Goal: Check status: Check status

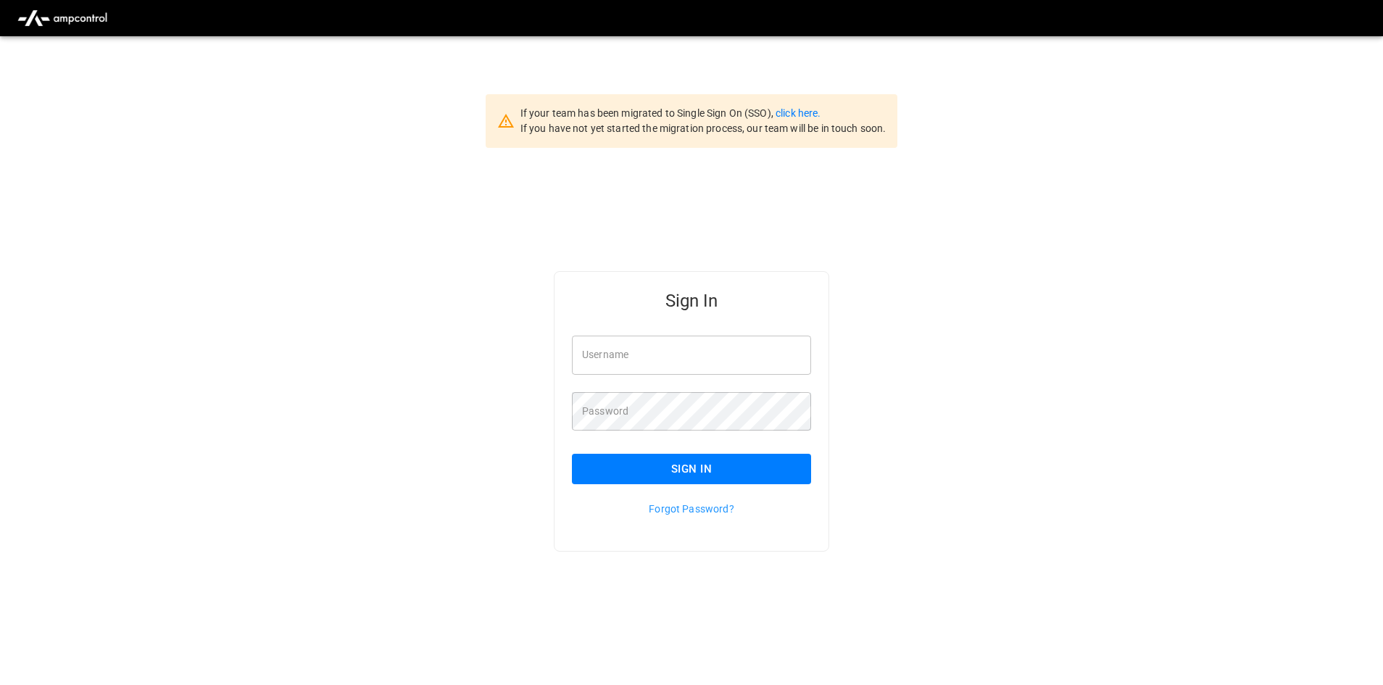
type input "**********"
click at [655, 467] on button "Sign In" at bounding box center [691, 469] width 239 height 30
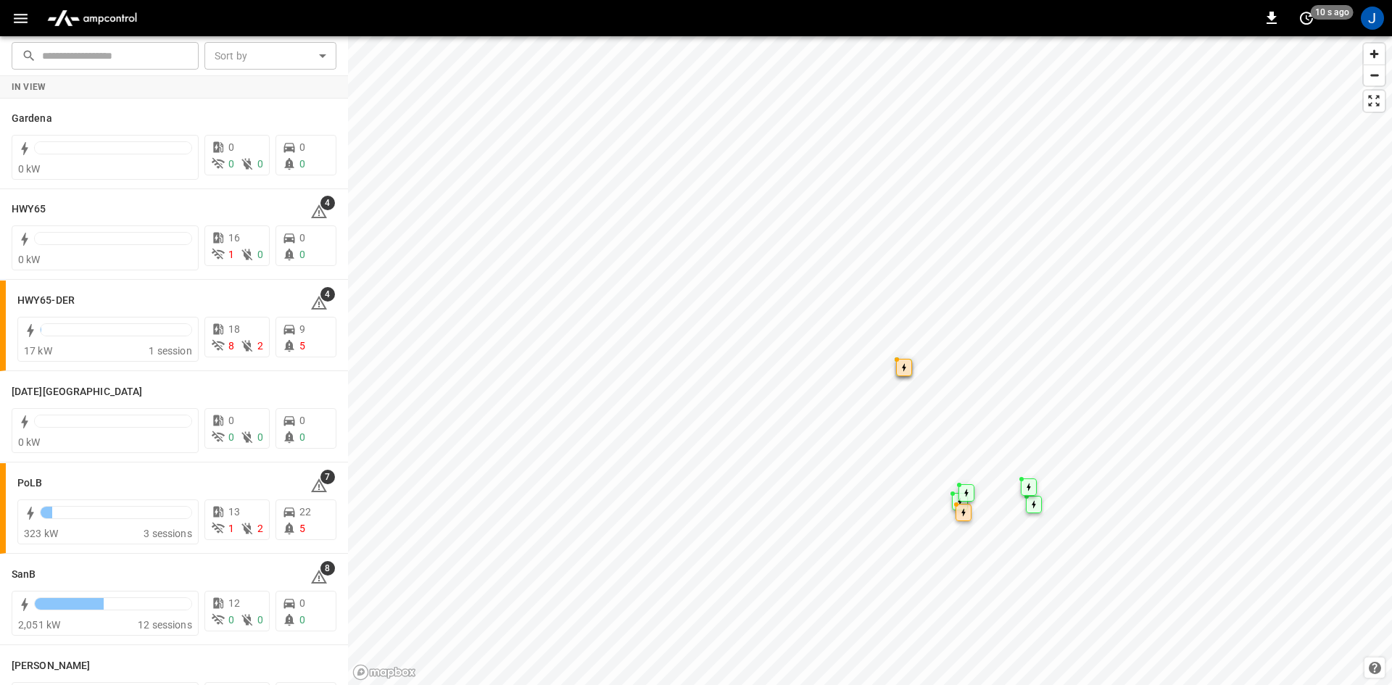
click at [12, 16] on icon "button" at bounding box center [21, 18] width 18 height 18
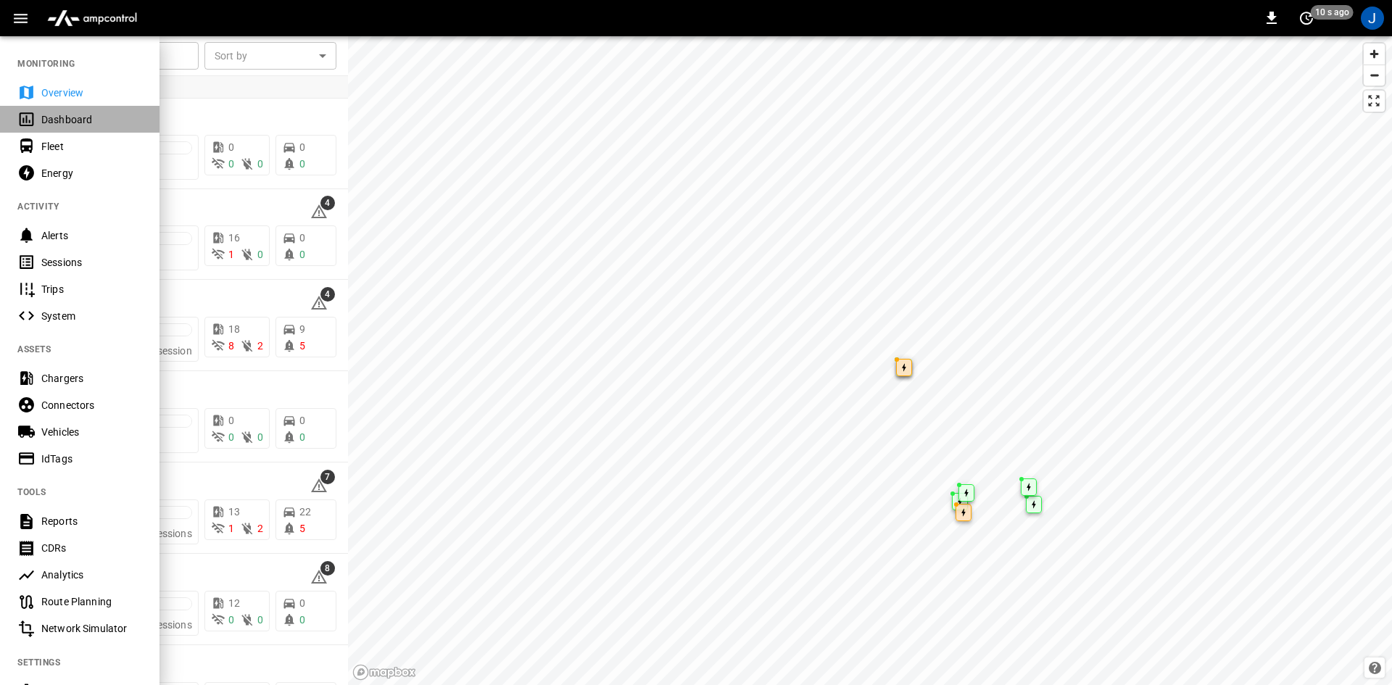
click at [38, 121] on div "Dashboard" at bounding box center [79, 119] width 159 height 27
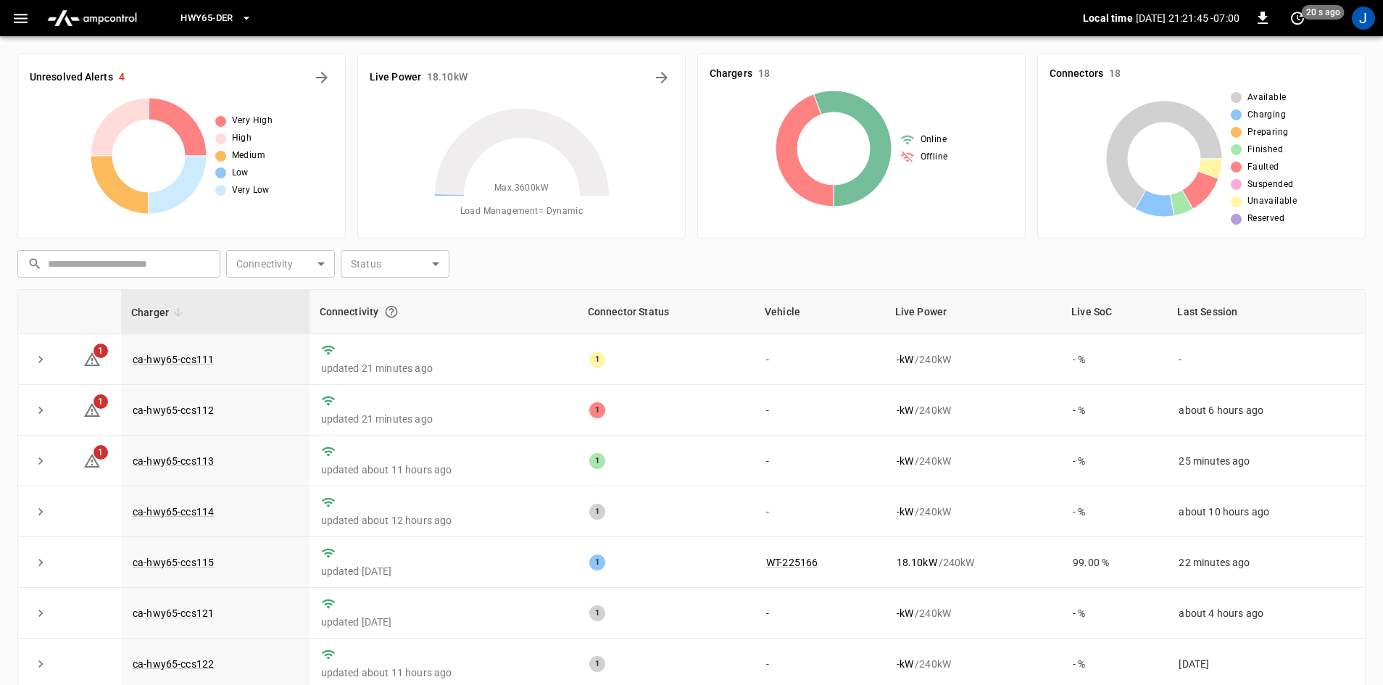
click at [217, 17] on span "HWY65-DER" at bounding box center [206, 18] width 52 height 17
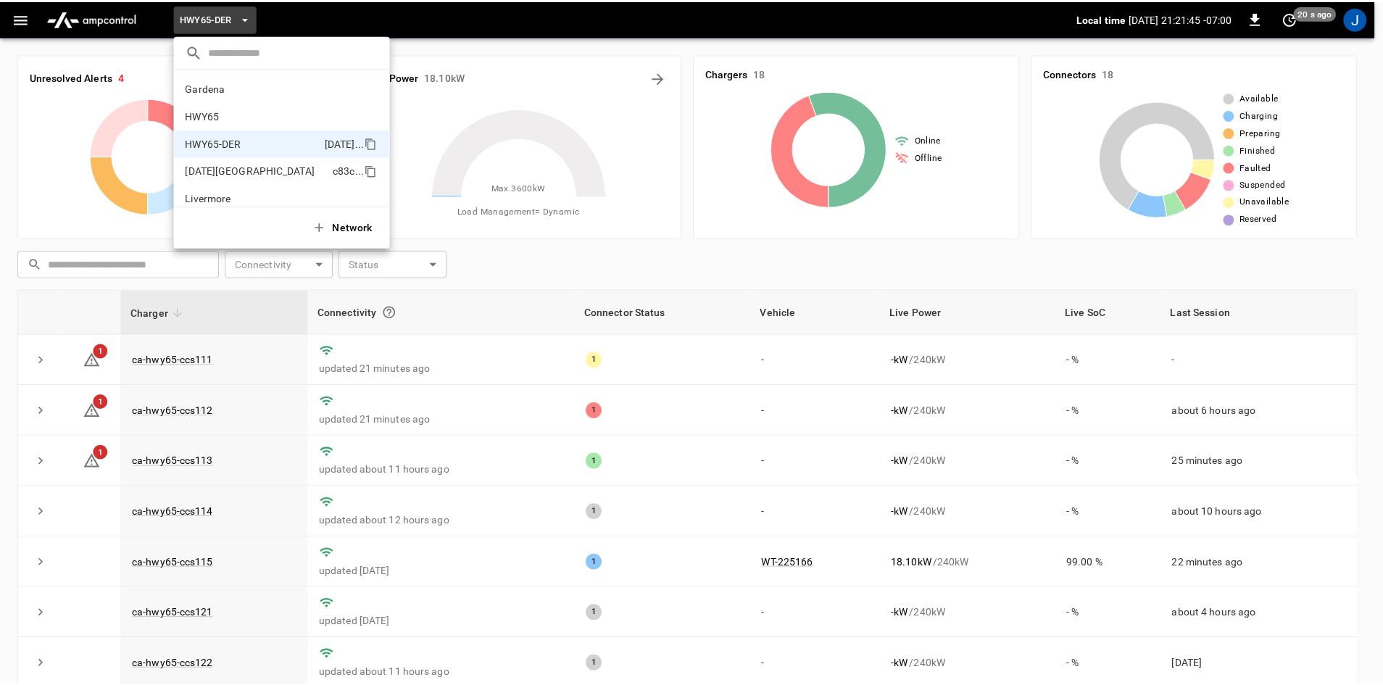
scroll to position [51, 0]
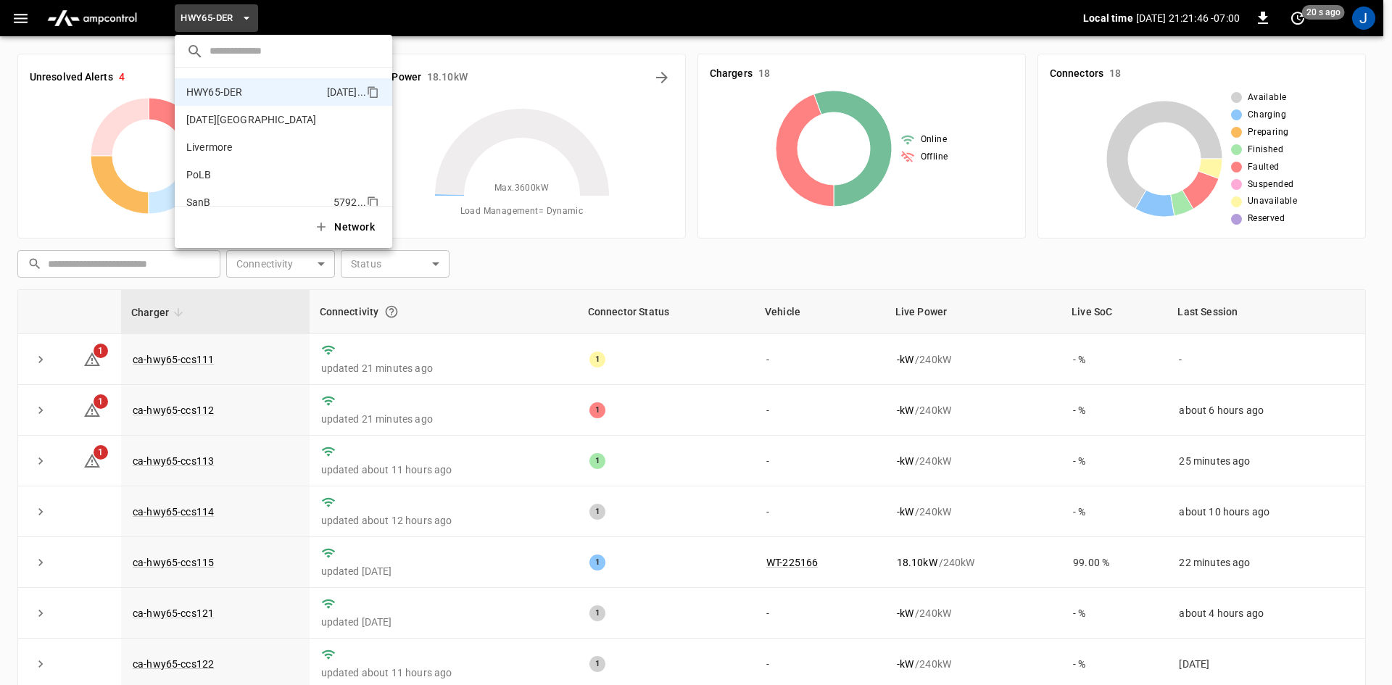
click at [190, 197] on p "SanB" at bounding box center [198, 202] width 25 height 14
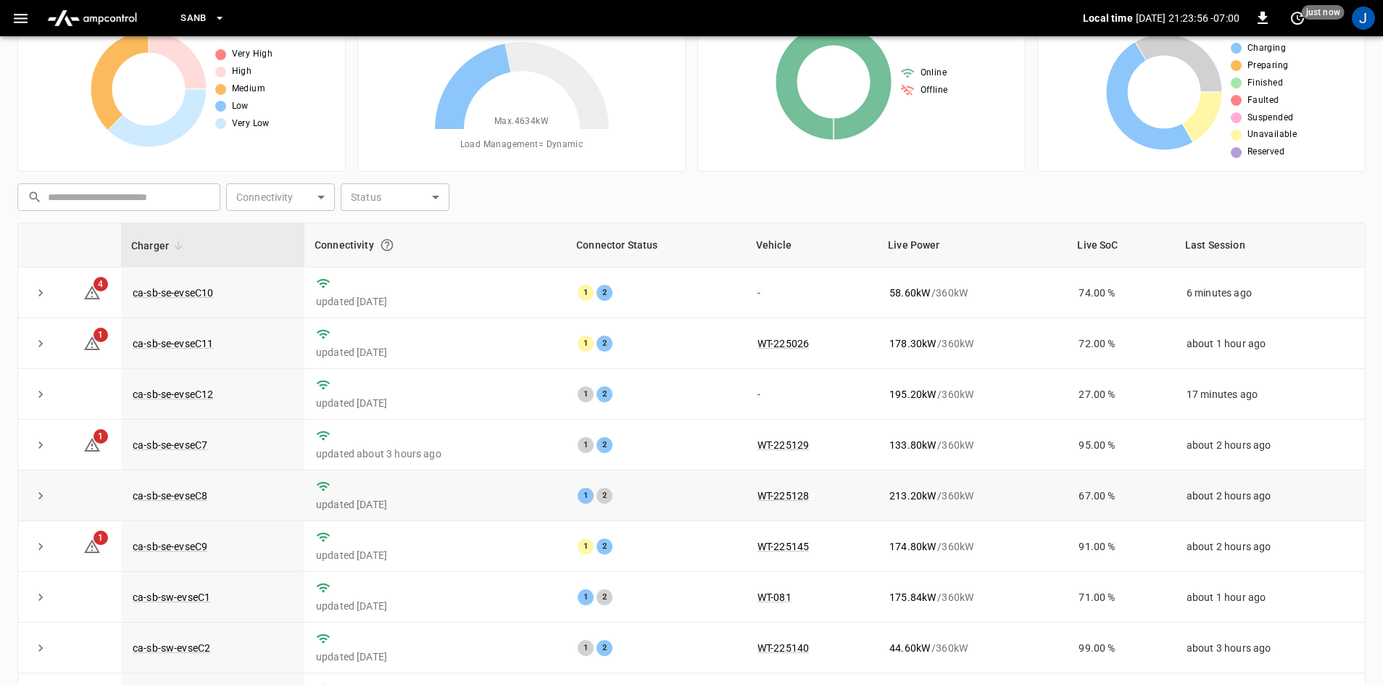
scroll to position [0, 0]
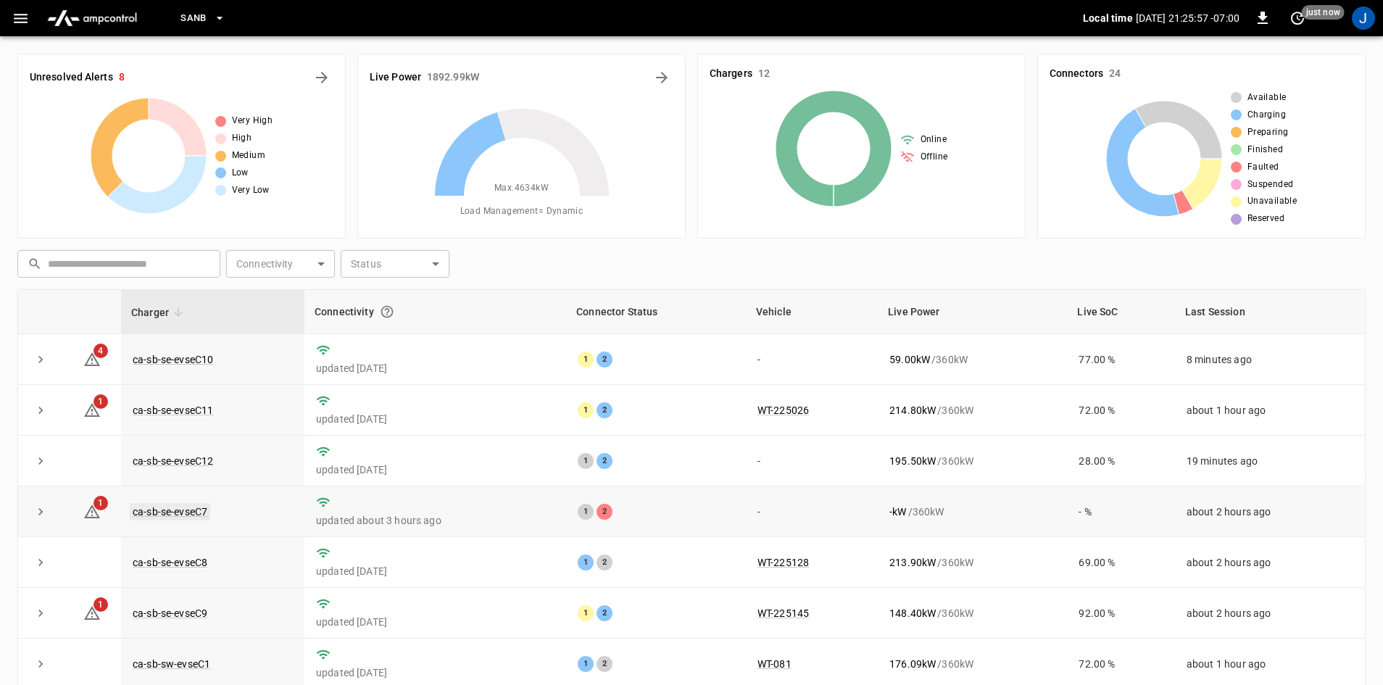
click at [173, 517] on link "ca-sb-se-evseC7" at bounding box center [170, 511] width 80 height 17
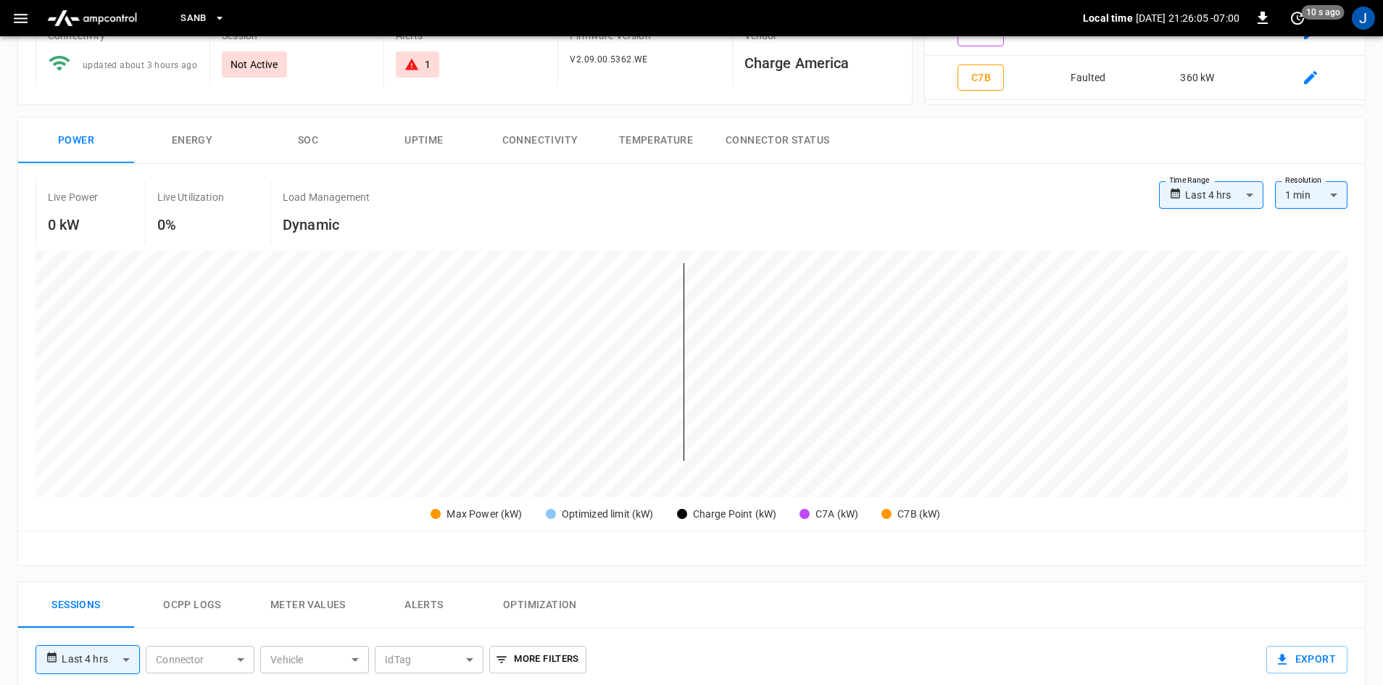
scroll to position [145, 0]
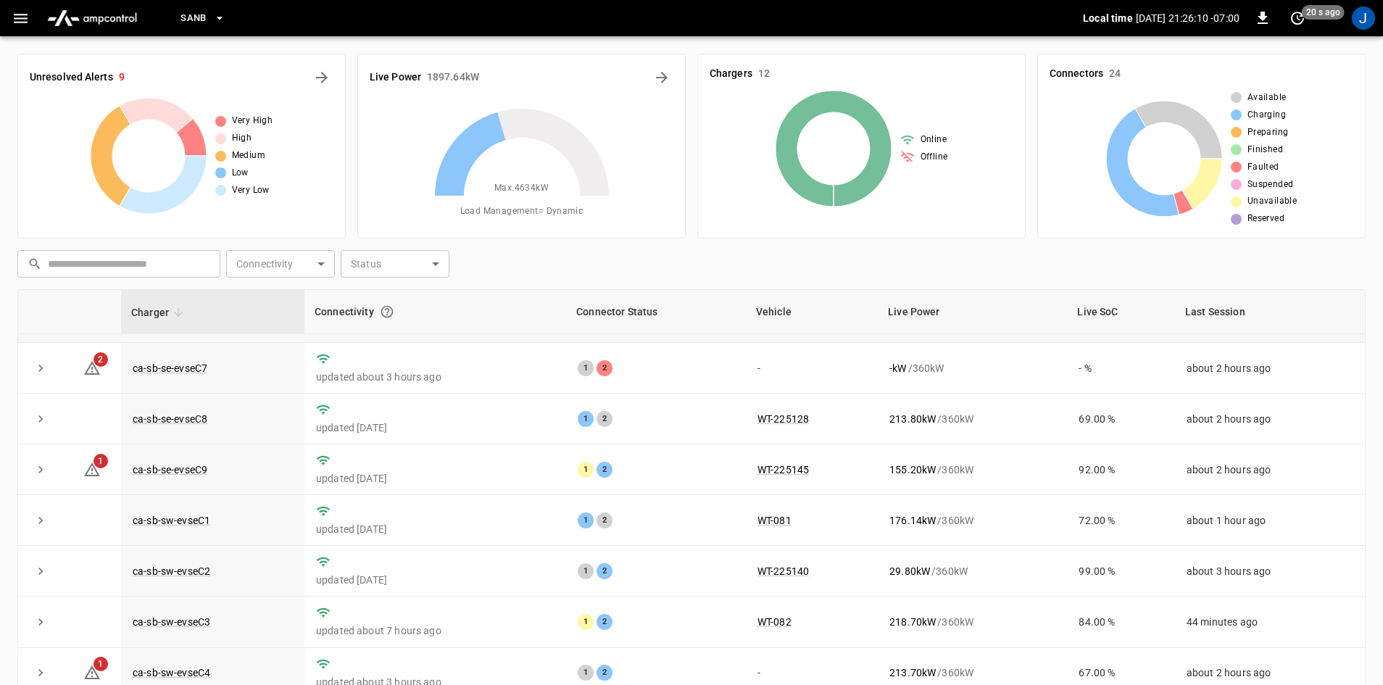
scroll to position [183, 0]
